Goal: Information Seeking & Learning: Learn about a topic

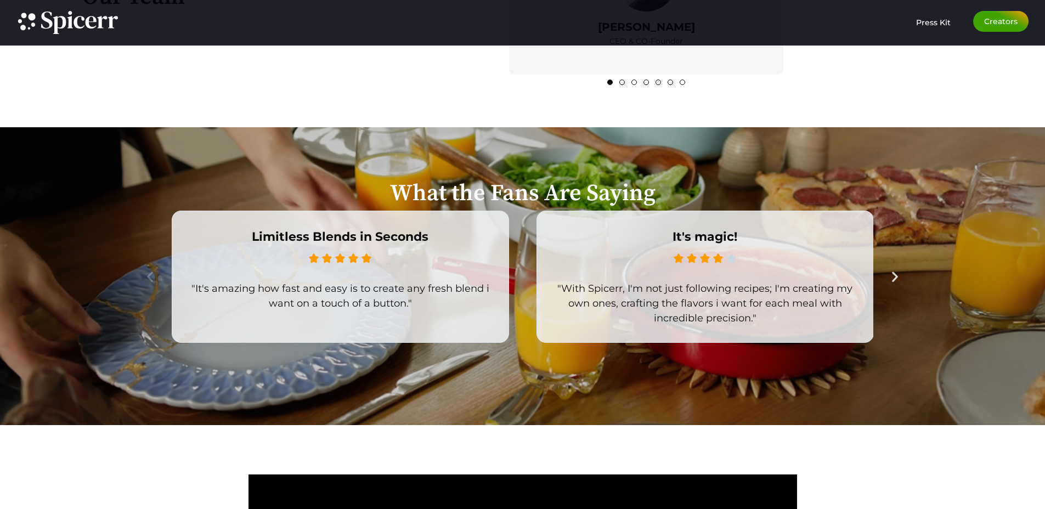
scroll to position [1716, 0]
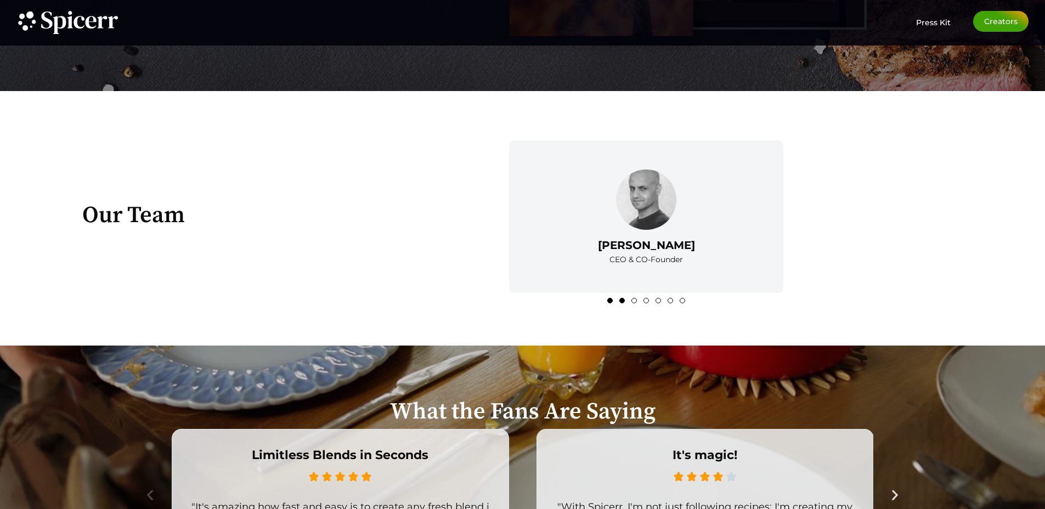
click at [624, 302] on button "2" at bounding box center [621, 300] width 5 height 5
click at [629, 300] on ul "1 2 3 4 5 6 7" at bounding box center [645, 300] width 797 height 13
click at [634, 299] on button "3" at bounding box center [633, 300] width 5 height 5
click at [645, 300] on button "4" at bounding box center [645, 300] width 5 height 5
click at [658, 300] on button "5" at bounding box center [657, 300] width 5 height 5
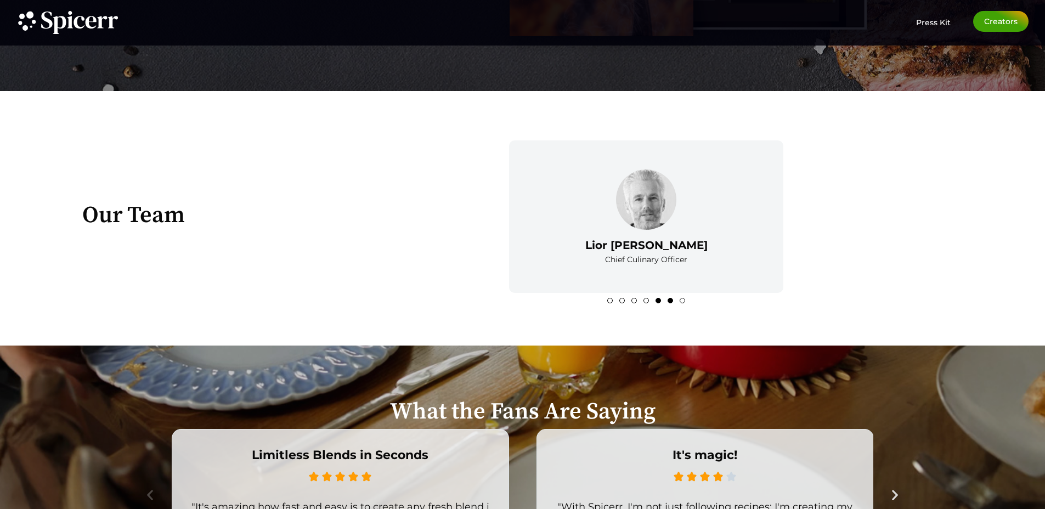
click at [671, 302] on icon at bounding box center [669, 304] width 5 height 5
click at [681, 301] on button "7" at bounding box center [681, 300] width 5 height 5
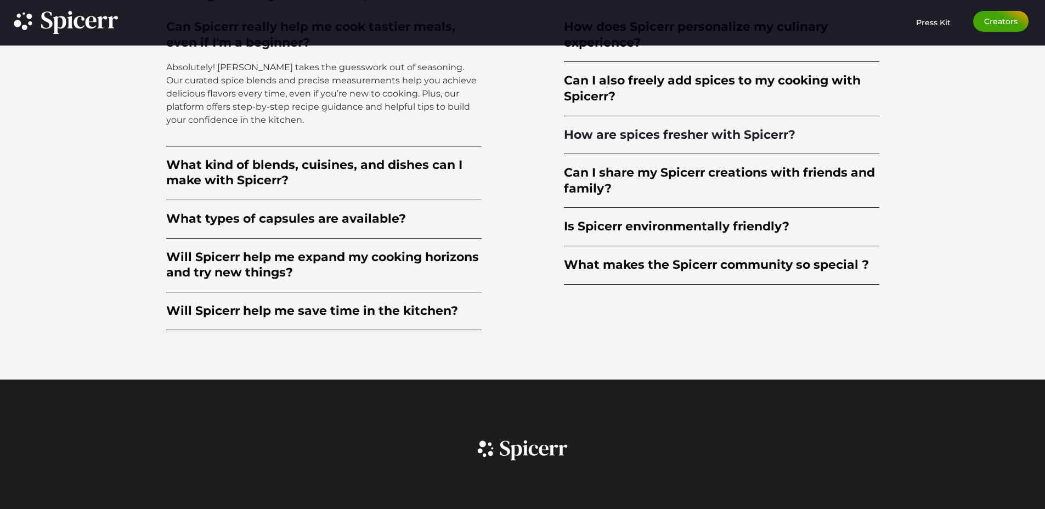
scroll to position [2854, 0]
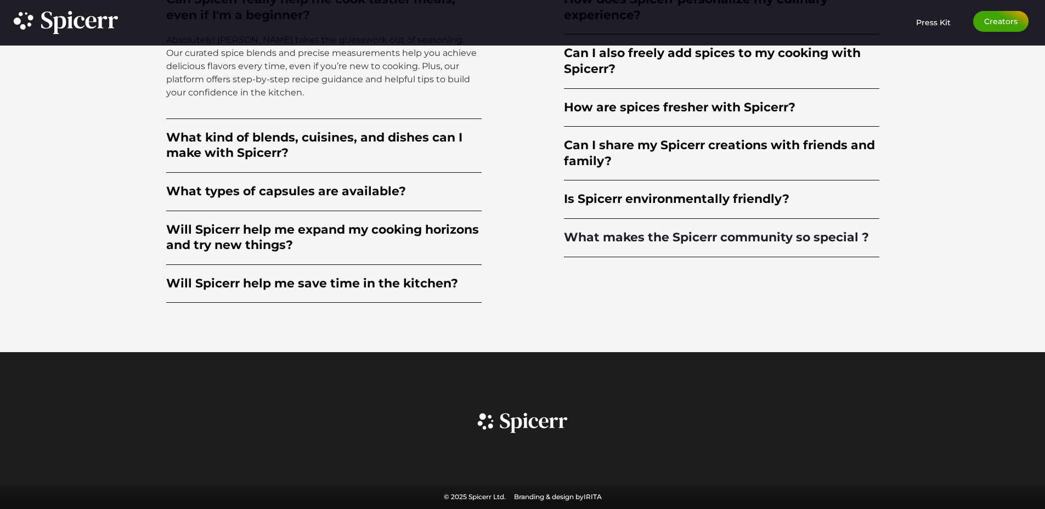
click at [650, 239] on div "What makes the Spicerr community so special ?" at bounding box center [716, 238] width 305 height 16
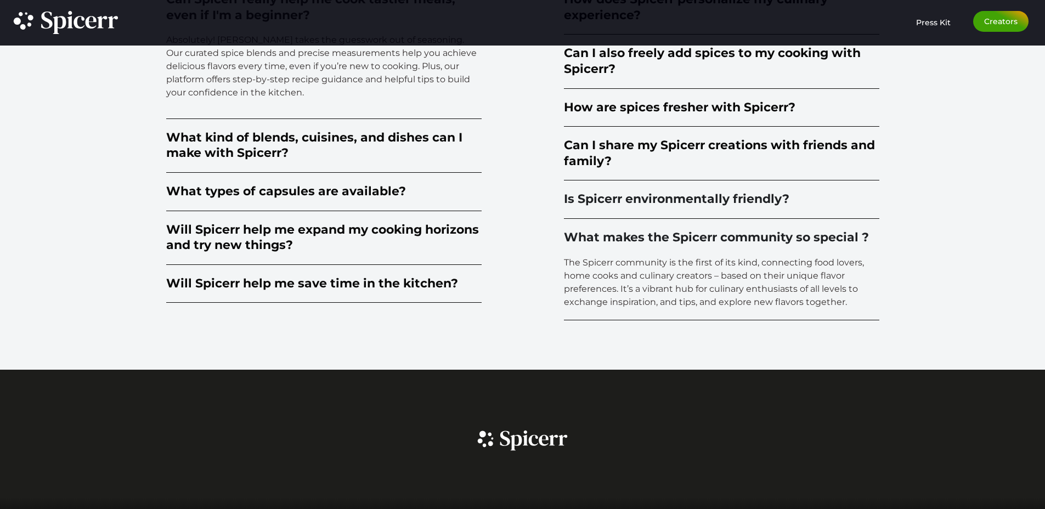
click at [617, 185] on summary "Is Spicerr environmentally friendly?" at bounding box center [721, 199] width 315 height 38
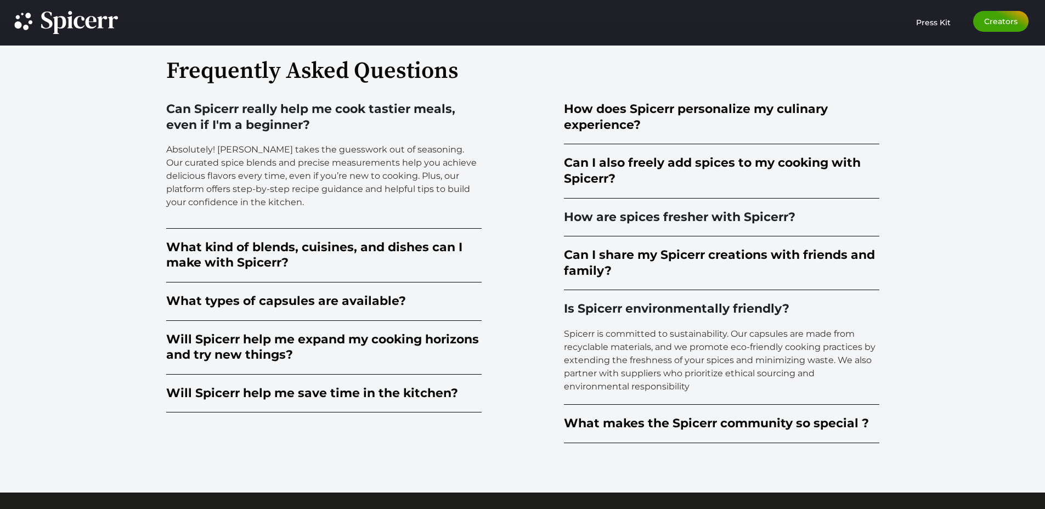
scroll to position [2745, 0]
click at [616, 218] on div "How are spices fresher with Spicerr?" at bounding box center [679, 217] width 231 height 16
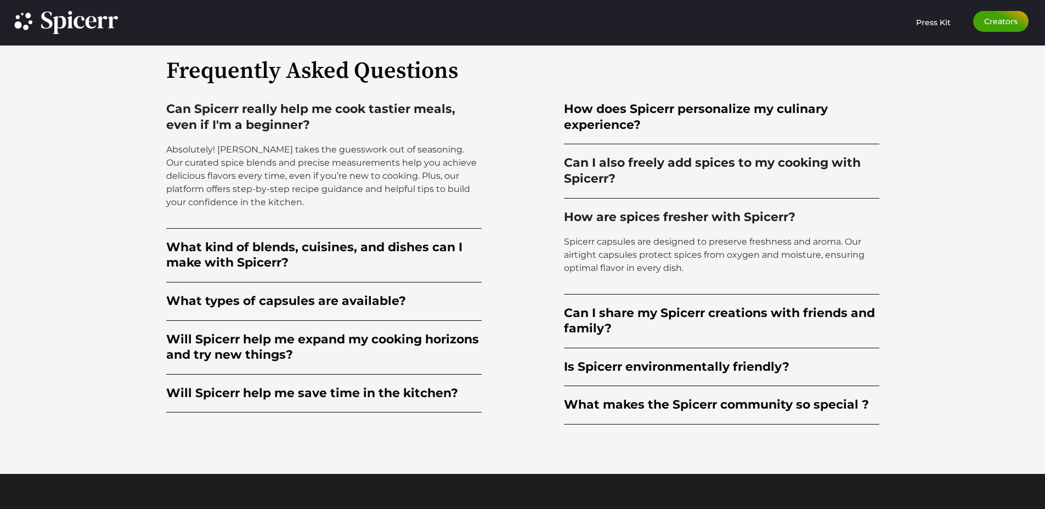
click at [637, 154] on summary "Can I also freely add spices to my cooking with Spicerr?" at bounding box center [721, 171] width 315 height 54
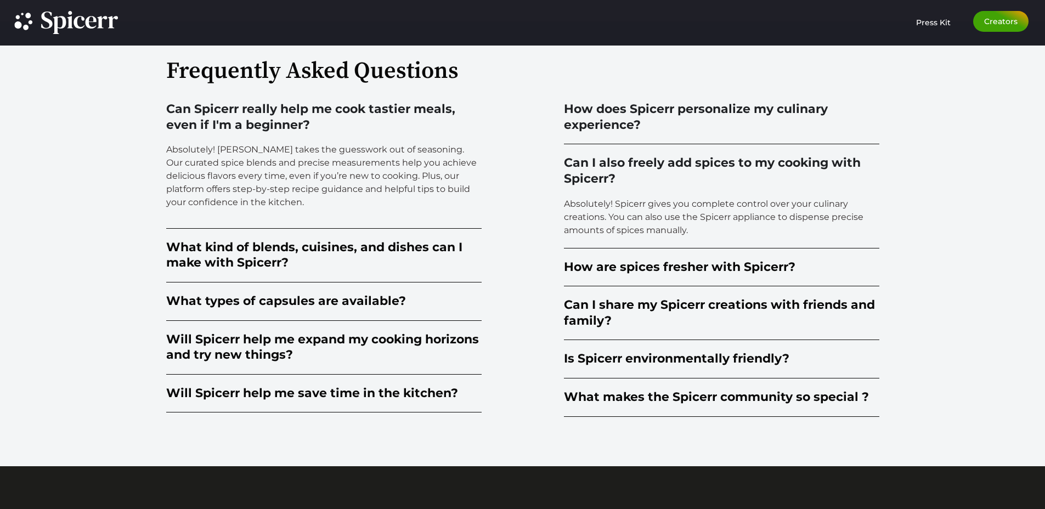
click at [598, 113] on div "How does Spicerr personalize my culinary experience?" at bounding box center [721, 116] width 315 height 31
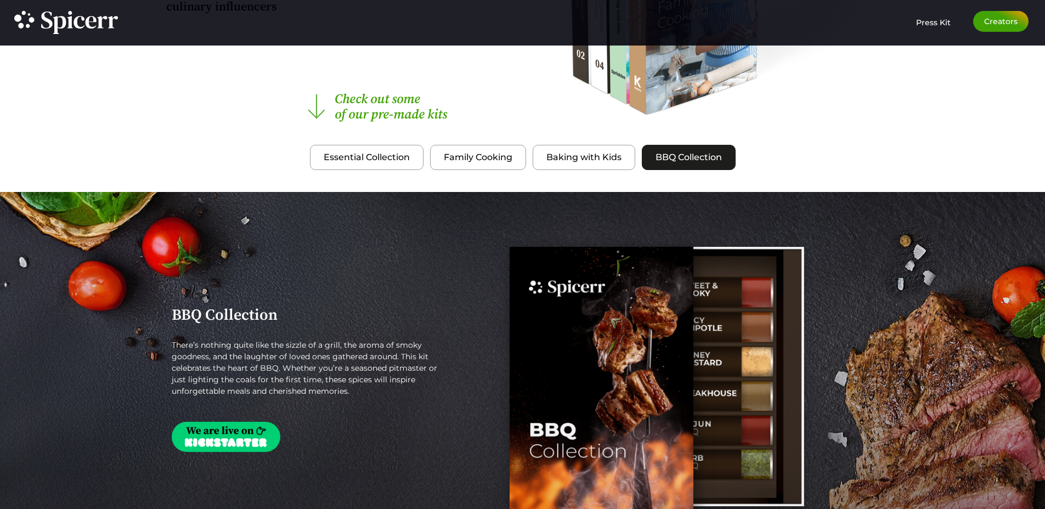
scroll to position [1239, 0]
click at [586, 155] on span "Baking with Kids" at bounding box center [583, 157] width 75 height 13
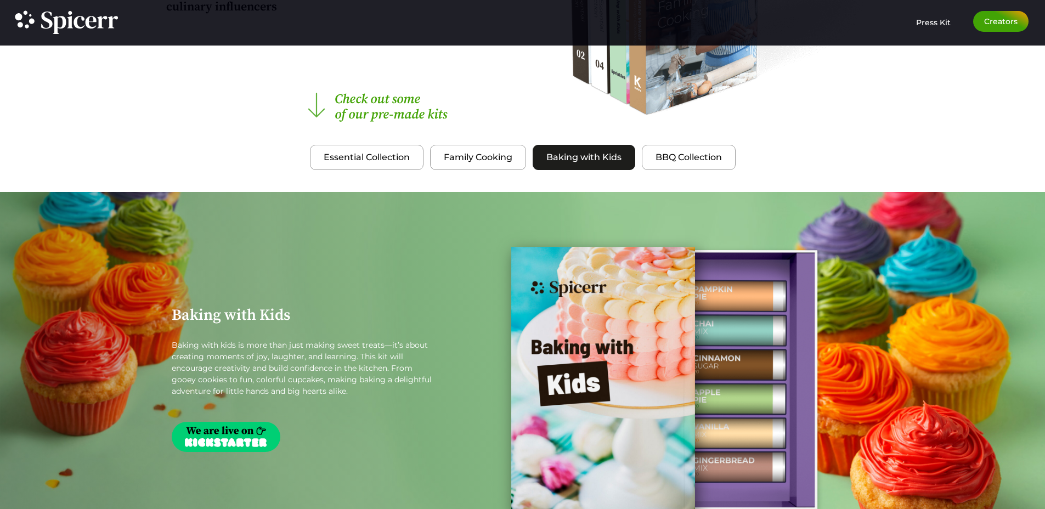
scroll to position [1327, 0]
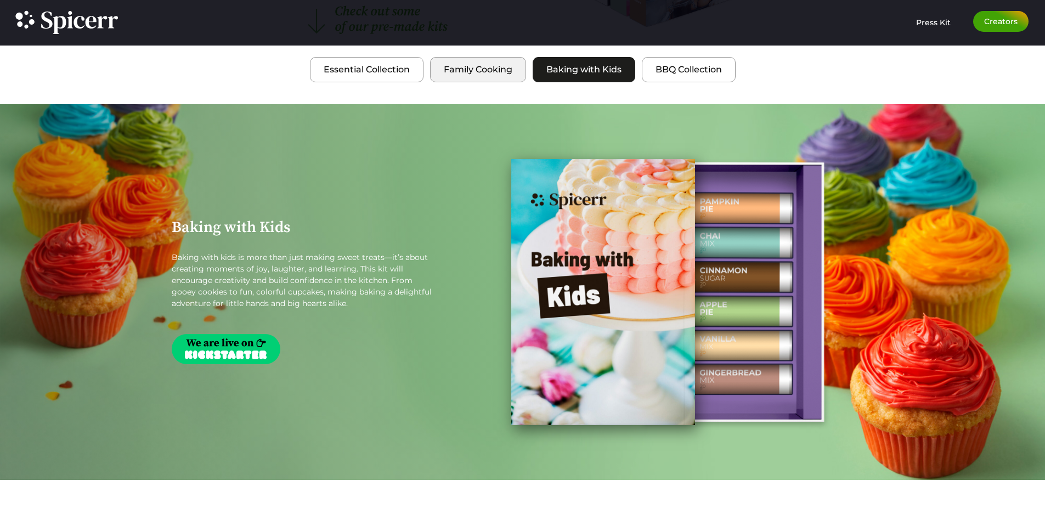
click at [469, 58] on button "Family Cooking" at bounding box center [478, 69] width 96 height 25
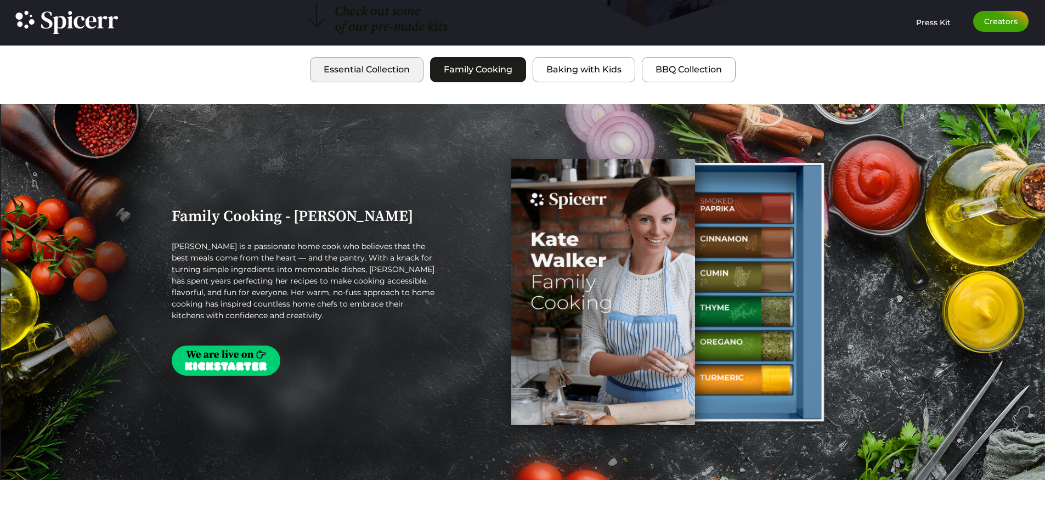
click at [384, 73] on span "Essential Collection" at bounding box center [367, 69] width 86 height 13
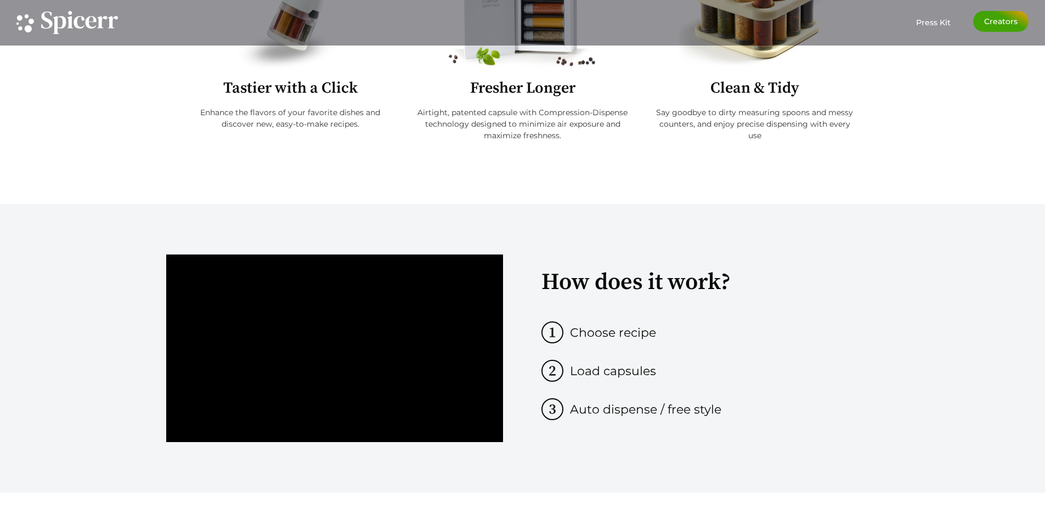
scroll to position [0, 0]
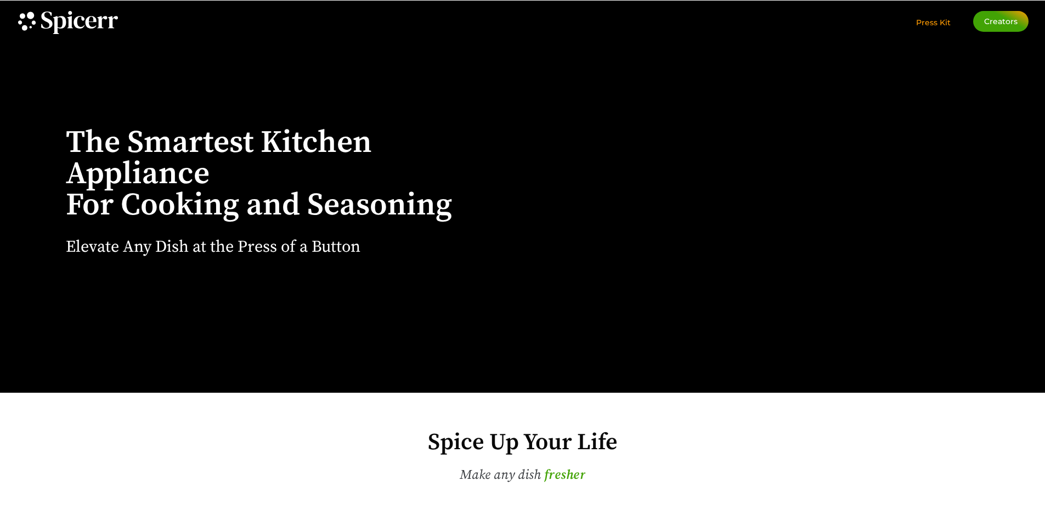
click at [934, 23] on span "Press Kit" at bounding box center [933, 23] width 35 height 10
